Goal: Task Accomplishment & Management: Use online tool/utility

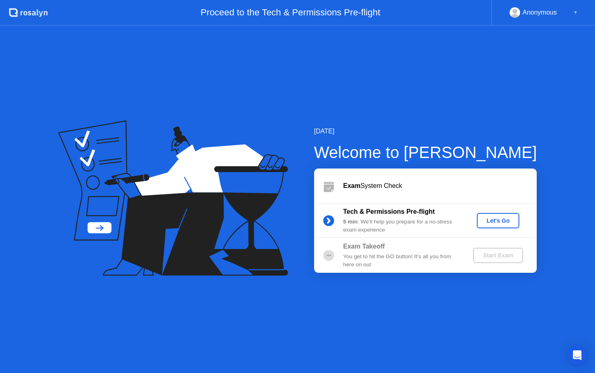
click at [494, 222] on div "Let's Go" at bounding box center [498, 221] width 36 height 6
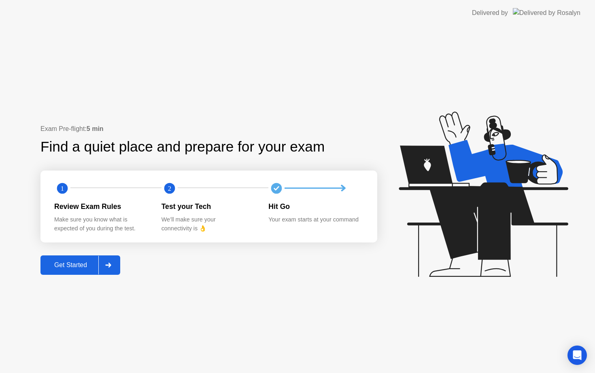
click at [89, 263] on div "Get Started" at bounding box center [70, 265] width 55 height 7
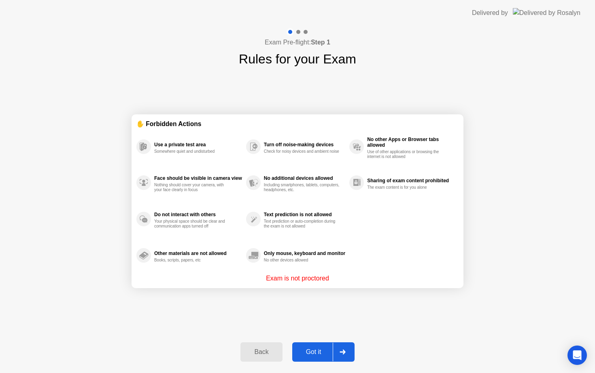
click at [300, 349] on div "Got it" at bounding box center [314, 352] width 38 height 7
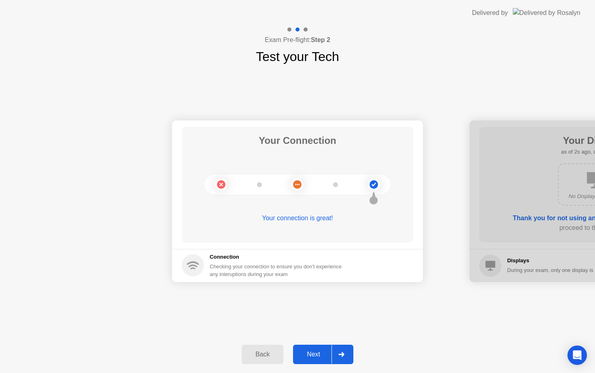
click at [306, 356] on div "Next" at bounding box center [313, 354] width 36 height 7
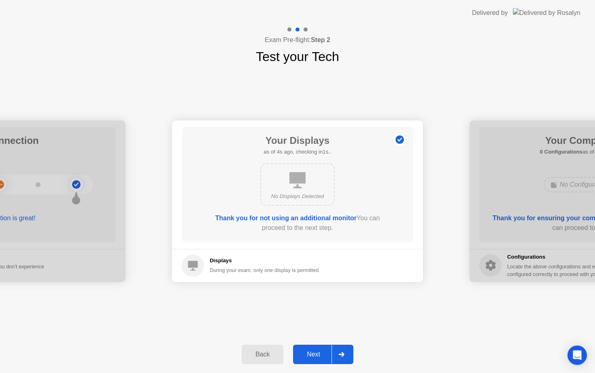
click at [315, 354] on div "Next" at bounding box center [313, 354] width 36 height 7
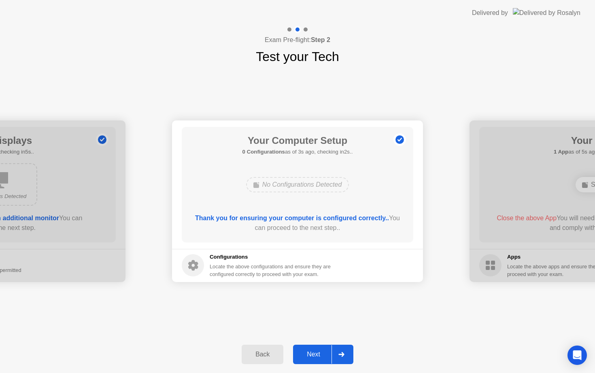
click at [315, 354] on div "Next" at bounding box center [313, 354] width 36 height 7
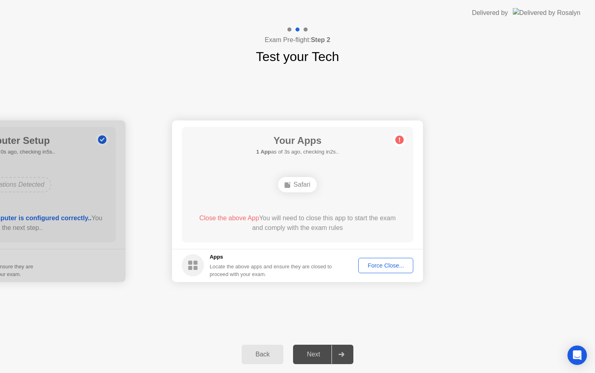
click at [382, 264] on div "Force Close..." at bounding box center [385, 266] width 49 height 6
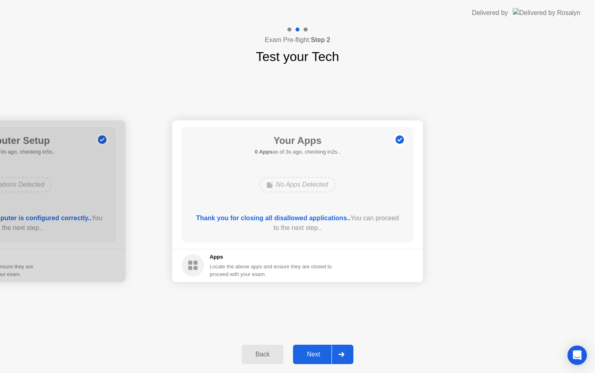
click at [309, 355] on div "Next" at bounding box center [313, 354] width 36 height 7
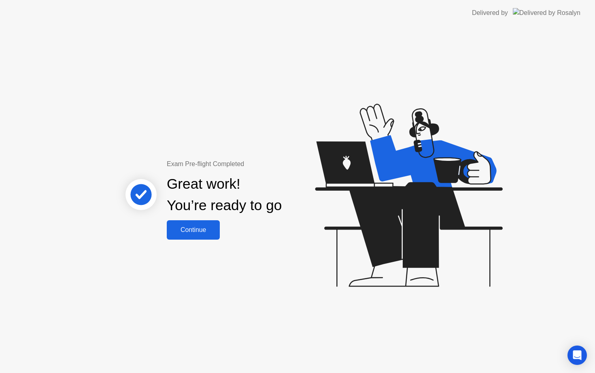
click at [195, 233] on div "Continue" at bounding box center [193, 230] width 48 height 7
